Goal: Navigation & Orientation: Find specific page/section

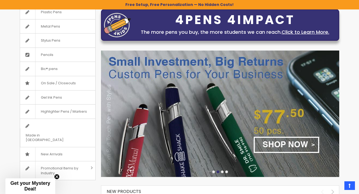
scroll to position [76, 0]
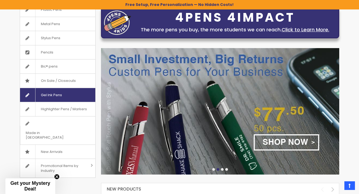
click at [60, 93] on span "Gel Ink Pens" at bounding box center [51, 95] width 32 height 14
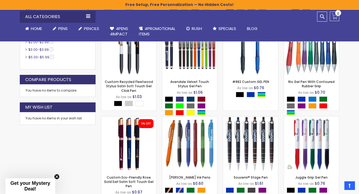
scroll to position [261, 0]
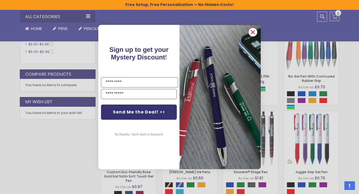
click at [251, 31] on icon "Close dialog" at bounding box center [253, 33] width 4 height 4
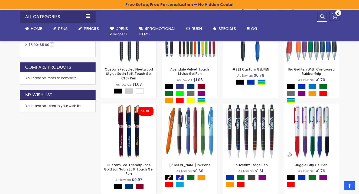
scroll to position [268, 0]
